Goal: Information Seeking & Learning: Stay updated

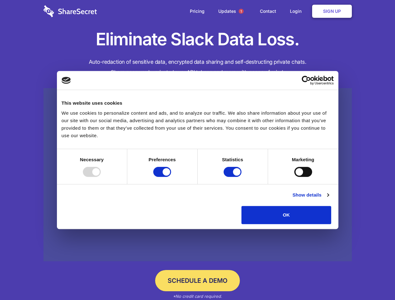
click at [101, 177] on div at bounding box center [92, 172] width 18 height 10
click at [171, 177] on input "Preferences" at bounding box center [162, 172] width 18 height 10
checkbox input "false"
click at [233, 177] on input "Statistics" at bounding box center [233, 172] width 18 height 10
checkbox input "false"
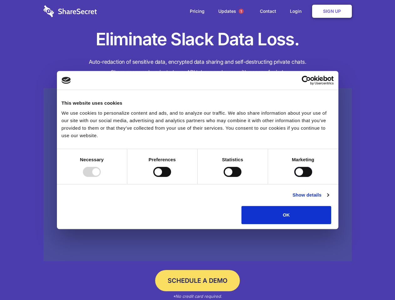
click at [294, 177] on input "Marketing" at bounding box center [303, 172] width 18 height 10
checkbox input "true"
click at [329, 199] on link "Show details" at bounding box center [310, 195] width 36 height 8
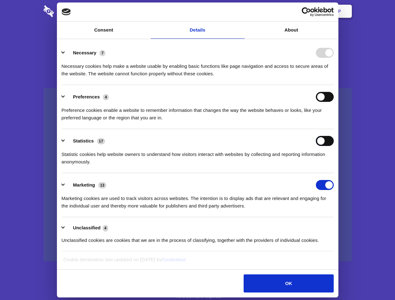
click at [334, 166] on div "Statistics 17 Statistic cookies help website owners to understand how visitors …" at bounding box center [198, 151] width 272 height 30
click at [241, 11] on span "1" at bounding box center [241, 11] width 5 height 5
